Goal: Task Accomplishment & Management: Manage account settings

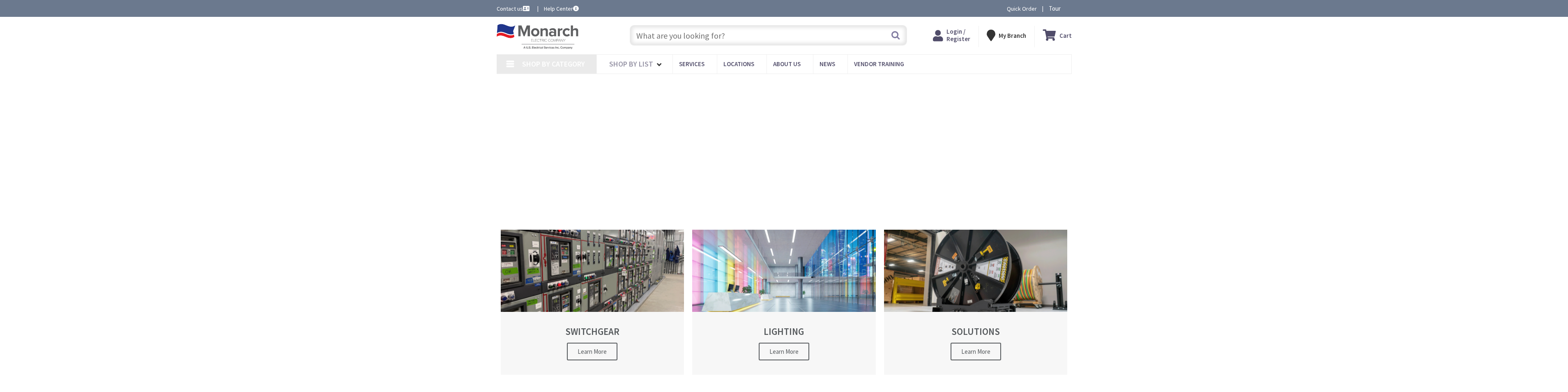
type input "[STREET_ADDRESS]"
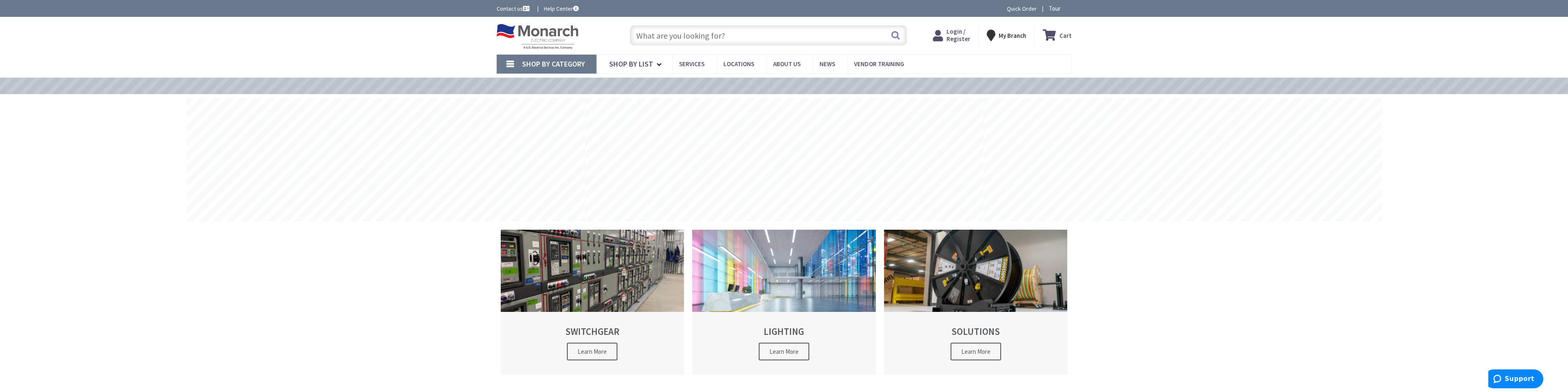
click at [970, 37] on span "Login / Register" at bounding box center [958, 35] width 24 height 15
click at [958, 41] on span "Login / Register" at bounding box center [958, 35] width 24 height 15
click at [957, 39] on span "Login / Register" at bounding box center [958, 35] width 24 height 15
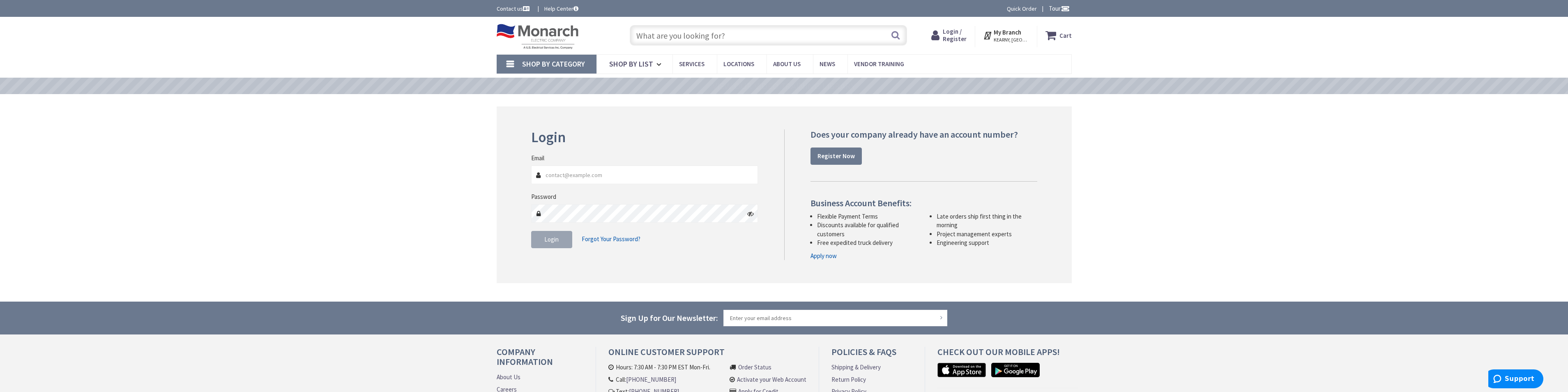
click at [630, 178] on input "Email" at bounding box center [645, 175] width 227 height 18
click at [632, 175] on input "Email" at bounding box center [645, 175] width 227 height 18
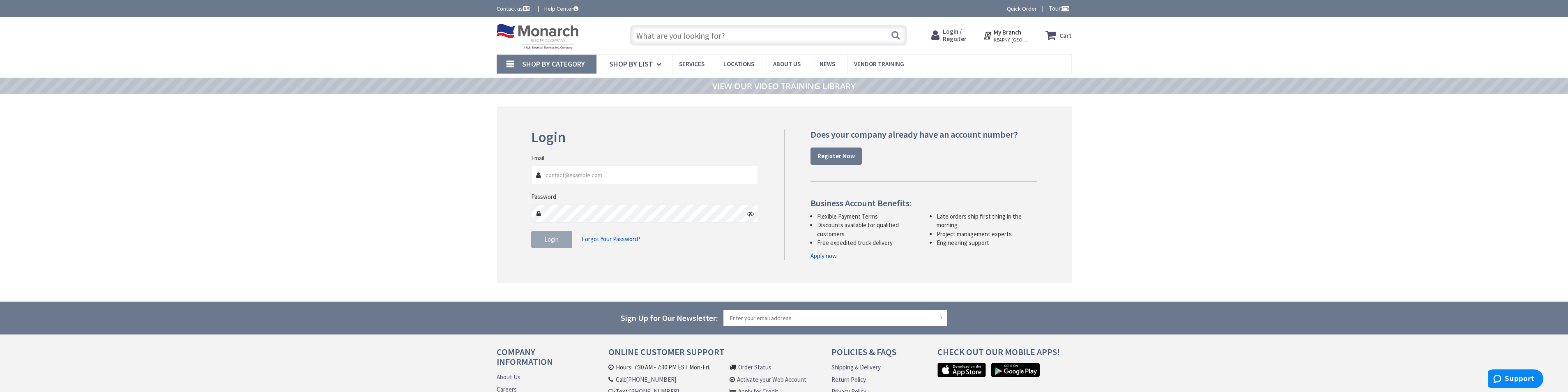
click at [632, 175] on input "Email" at bounding box center [645, 175] width 227 height 18
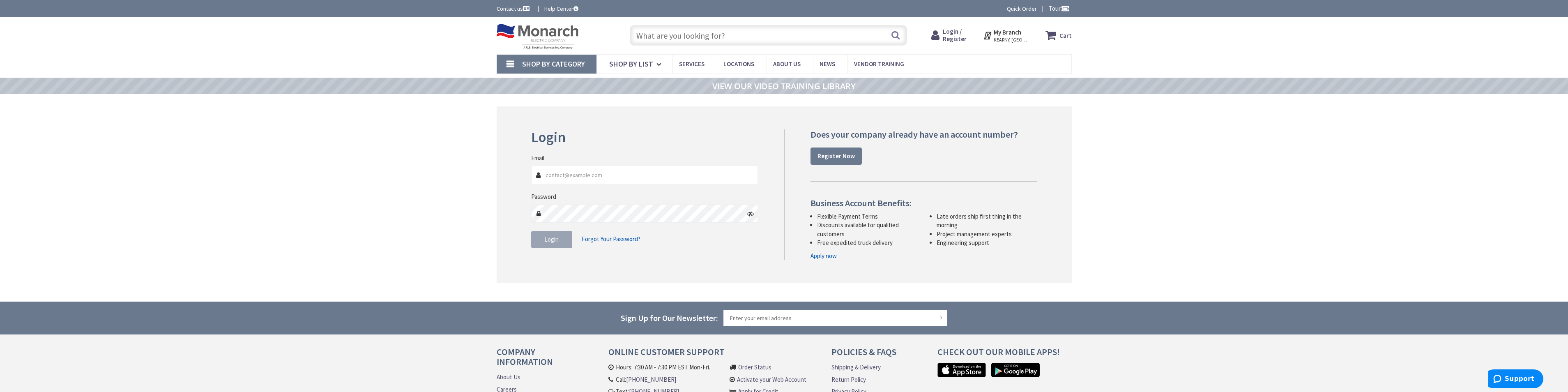
click at [632, 178] on input "Email" at bounding box center [645, 175] width 227 height 18
drag, startPoint x: 632, startPoint y: 178, endPoint x: 612, endPoint y: 185, distance: 21.2
click at [626, 180] on input "Email" at bounding box center [645, 175] width 227 height 18
click at [612, 185] on fieldset "Email Password Login Forgot Your Password?" at bounding box center [645, 205] width 227 height 103
